Goal: Task Accomplishment & Management: Manage account settings

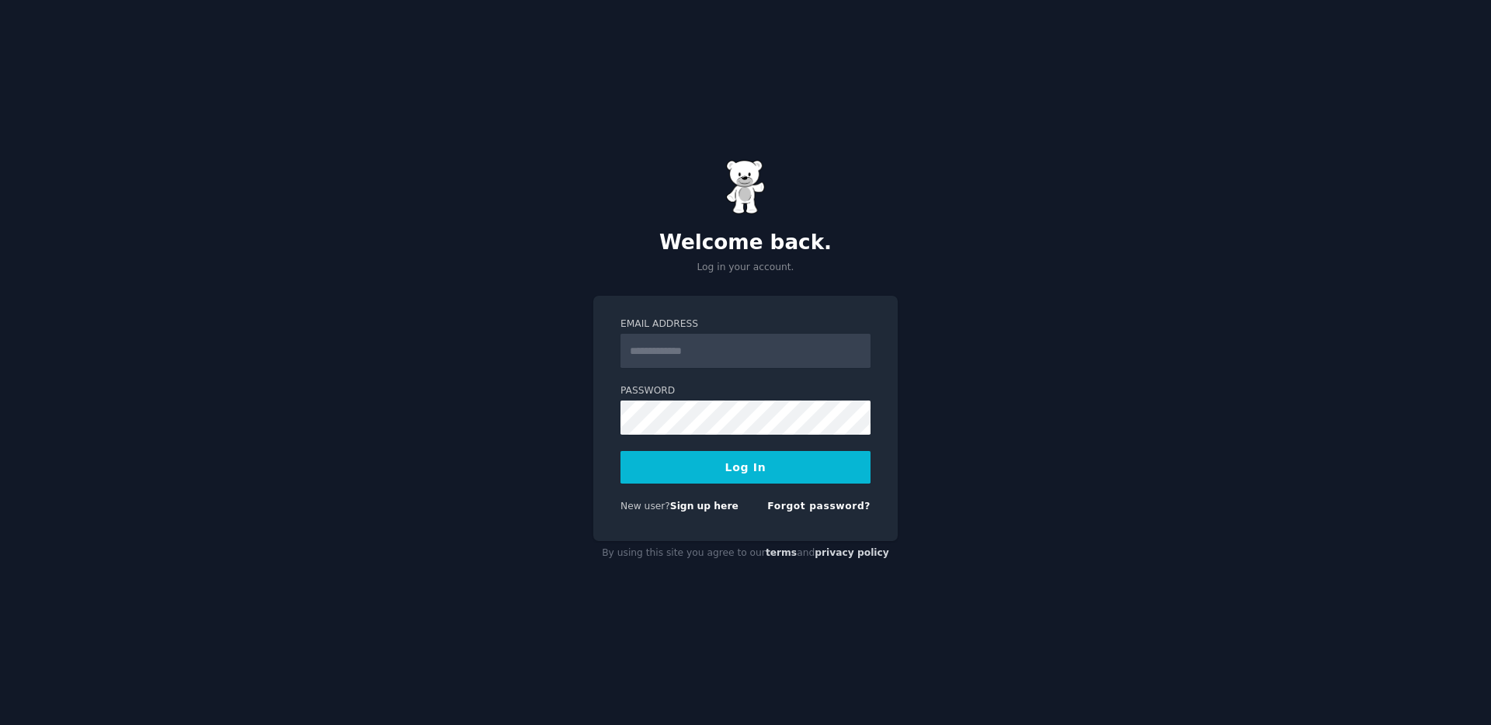
click at [745, 357] on input "Email Address" at bounding box center [745, 351] width 250 height 34
type input "**********"
click at [752, 471] on button "Log In" at bounding box center [745, 467] width 250 height 33
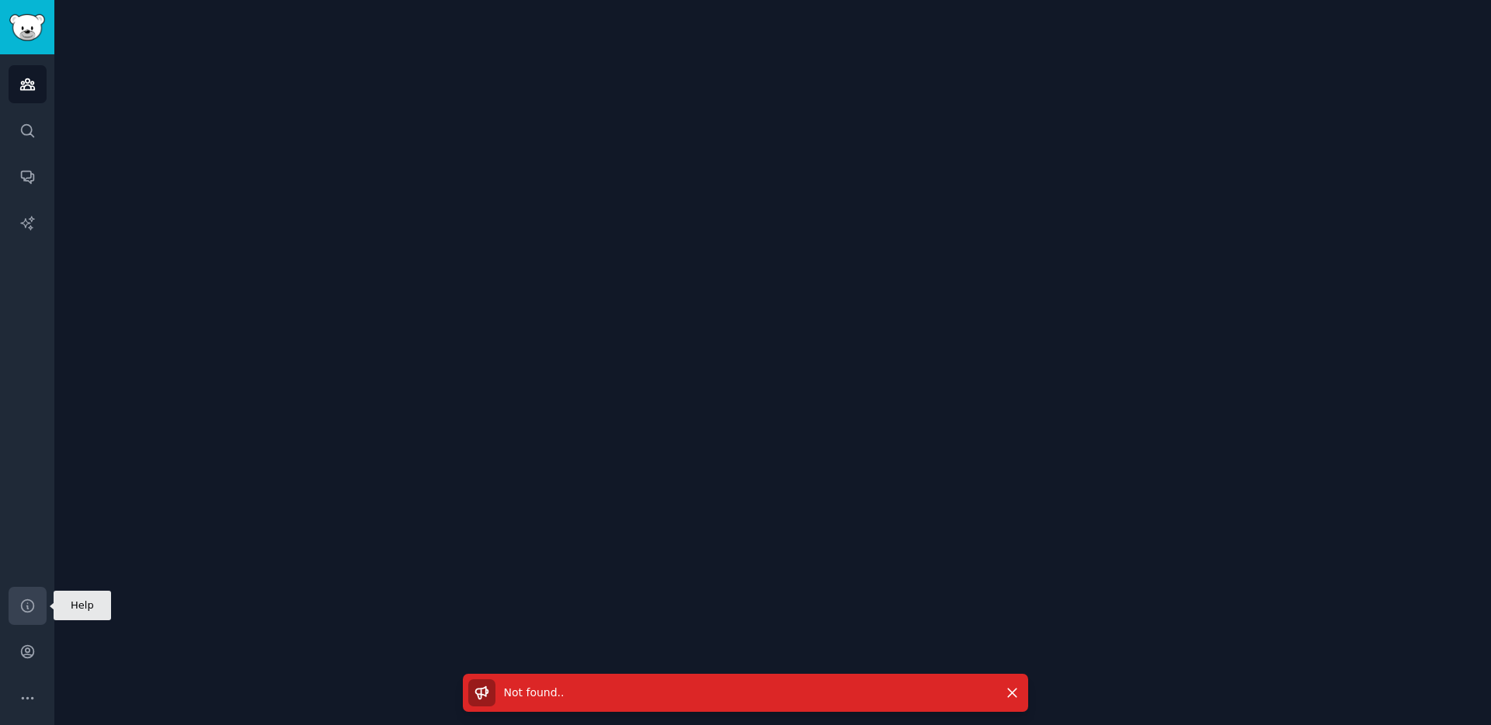
click at [26, 606] on icon "Sidebar" at bounding box center [27, 606] width 16 height 16
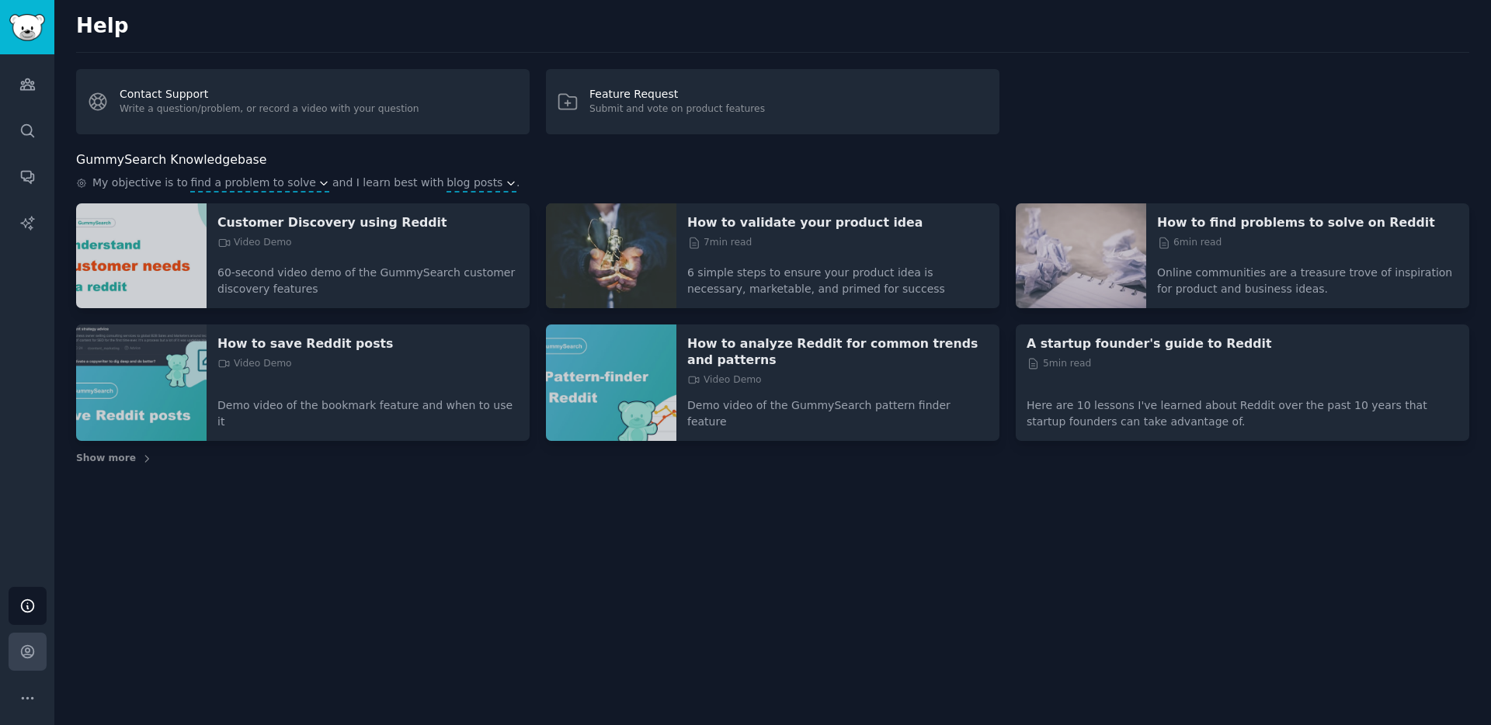
click at [28, 633] on link "Account" at bounding box center [28, 652] width 38 height 38
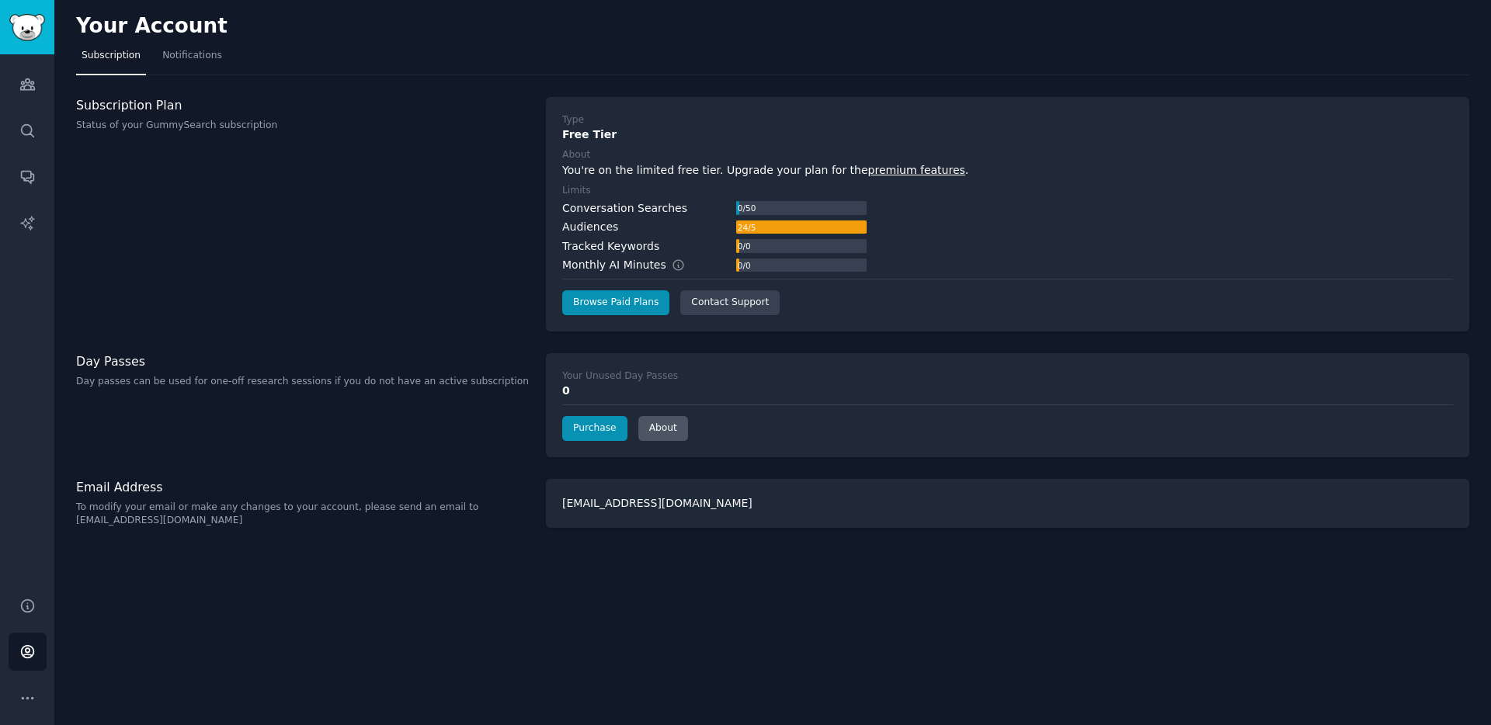
click at [679, 436] on div "Your Unused Day Passes 0 Purchase About" at bounding box center [1007, 405] width 923 height 104
click at [678, 431] on link "About" at bounding box center [663, 428] width 50 height 25
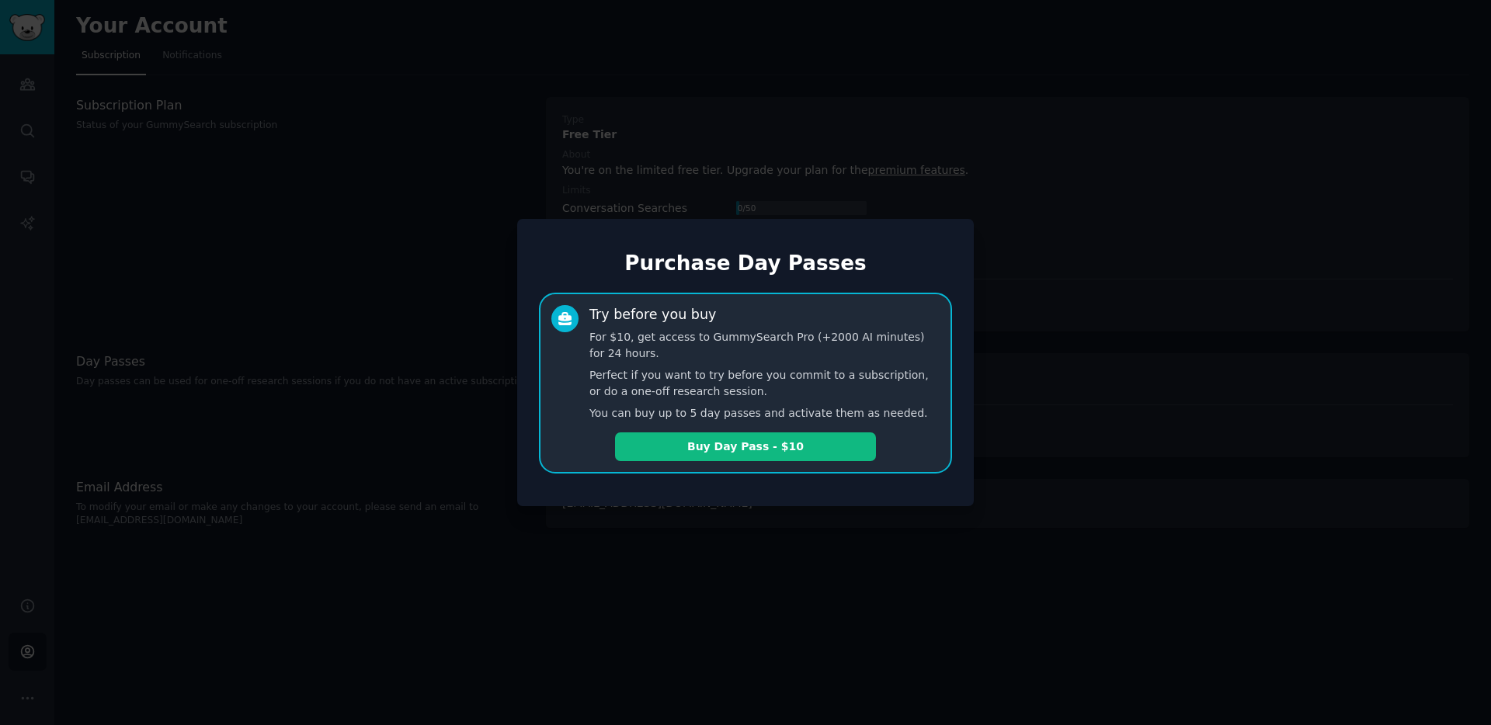
click at [895, 165] on div at bounding box center [745, 362] width 1491 height 725
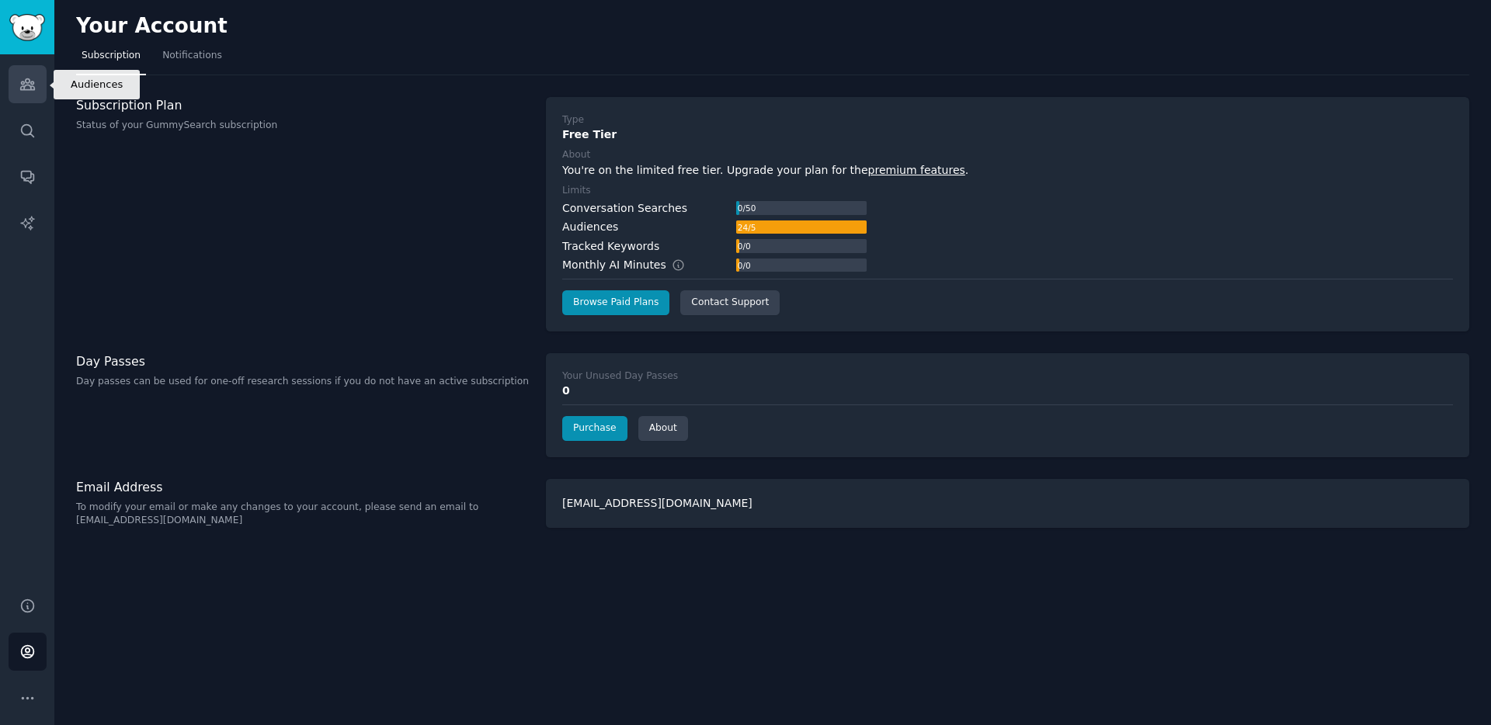
click at [35, 97] on link "Audiences" at bounding box center [28, 84] width 38 height 38
